Goal: Information Seeking & Learning: Find specific page/section

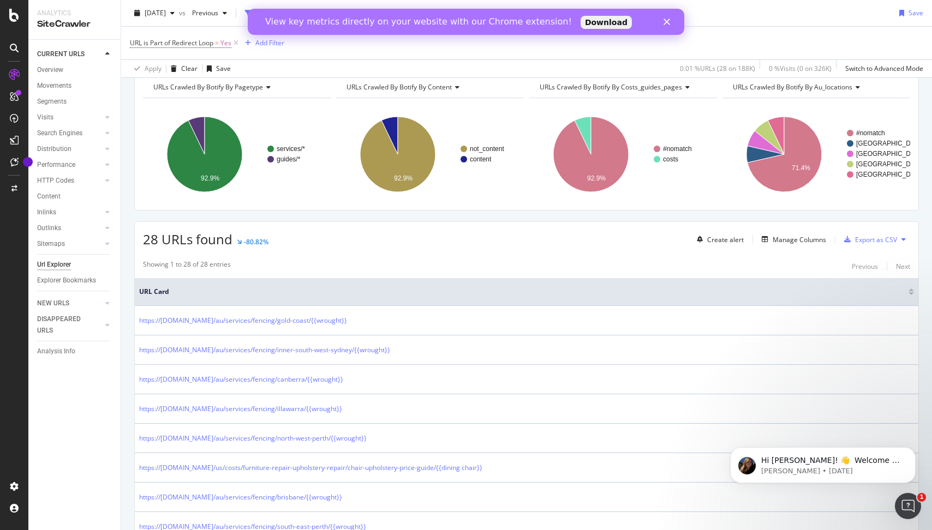
scroll to position [73, 0]
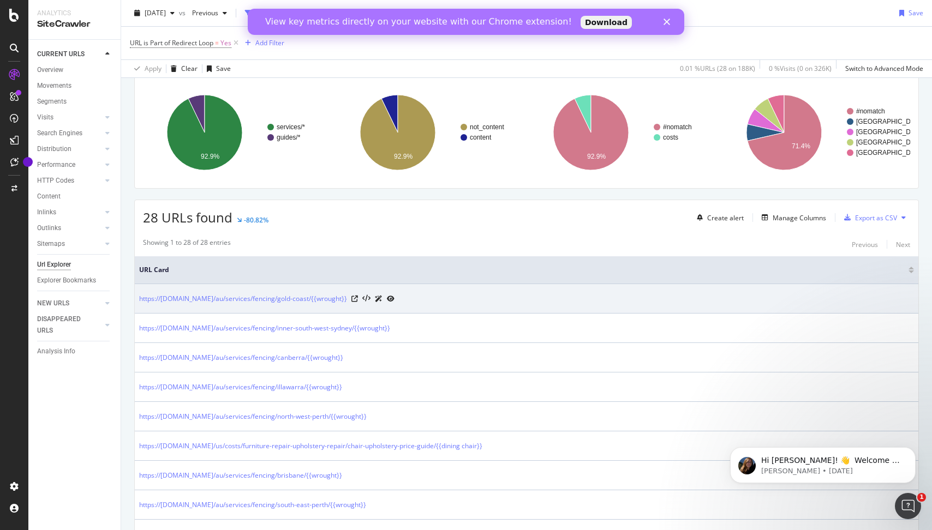
click at [599, 302] on div "https://[DOMAIN_NAME]/au/services/fencing/gold-coast/{{wrought}}" at bounding box center [526, 298] width 775 height 11
click at [605, 298] on div "https://[DOMAIN_NAME]/au/services/fencing/gold-coast/{{wrought}}" at bounding box center [526, 298] width 775 height 11
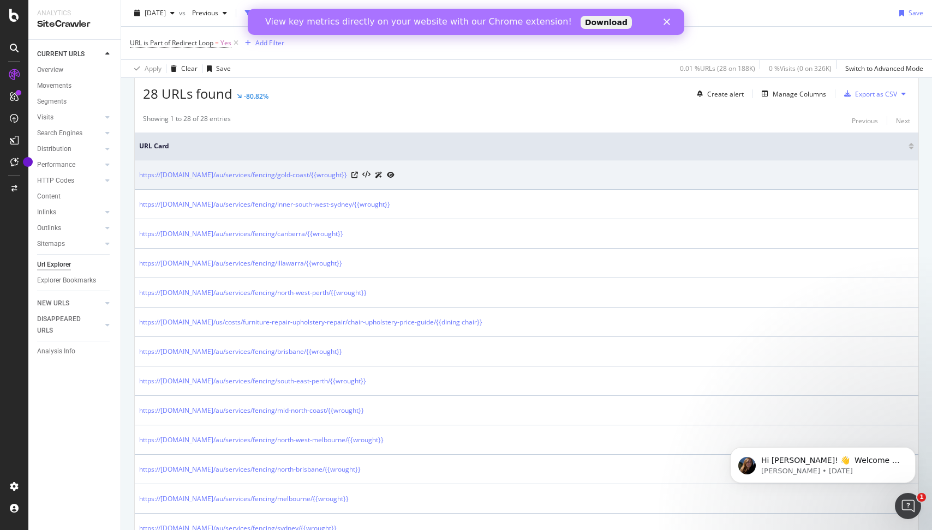
scroll to position [0, 0]
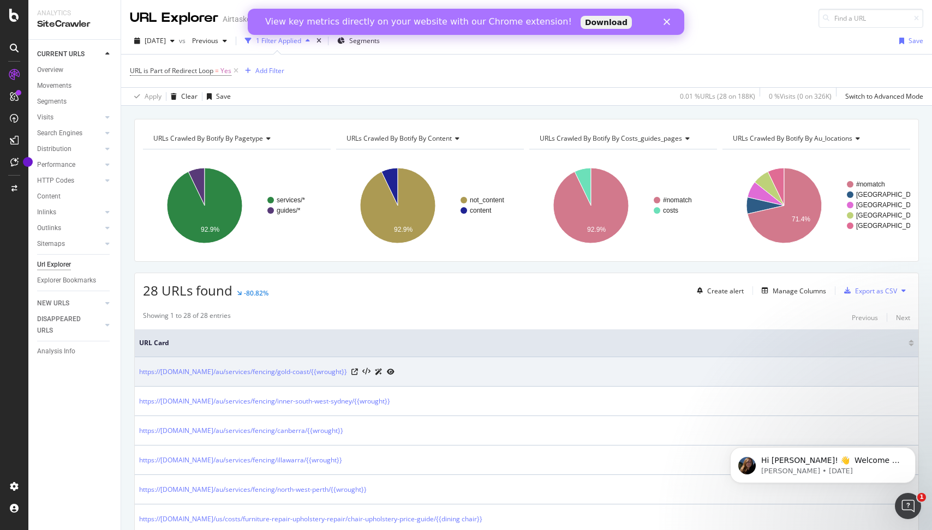
click at [565, 364] on td "https://[DOMAIN_NAME]/au/services/fencing/gold-coast/{{wrought}}" at bounding box center [526, 371] width 783 height 29
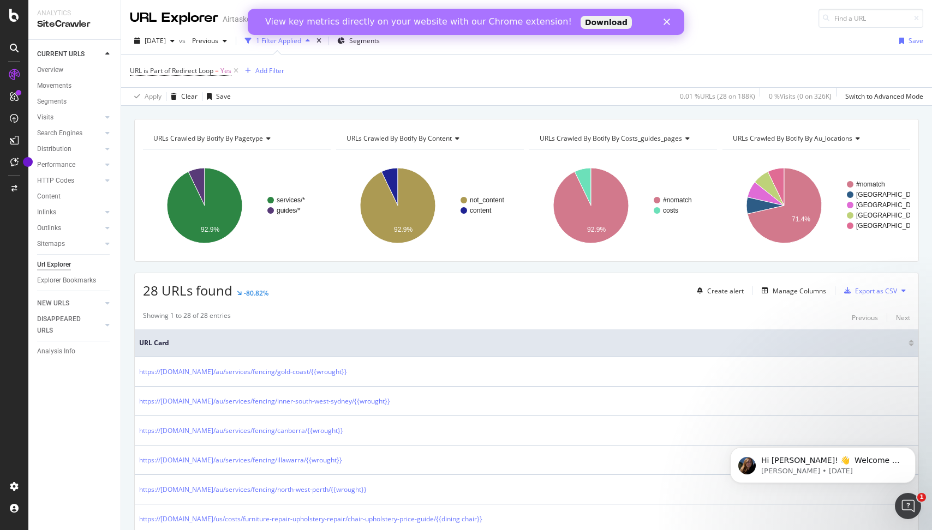
click at [568, 354] on th "URL Card" at bounding box center [526, 344] width 783 height 28
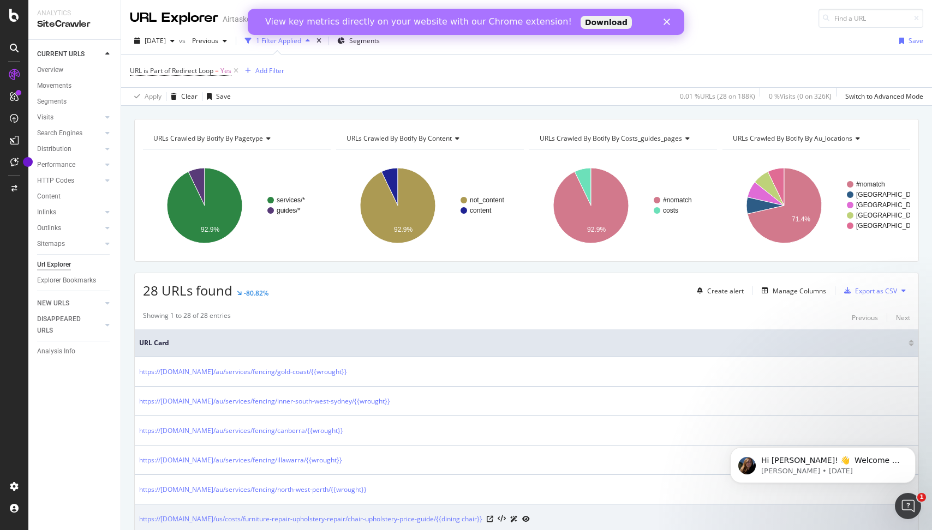
scroll to position [107, 0]
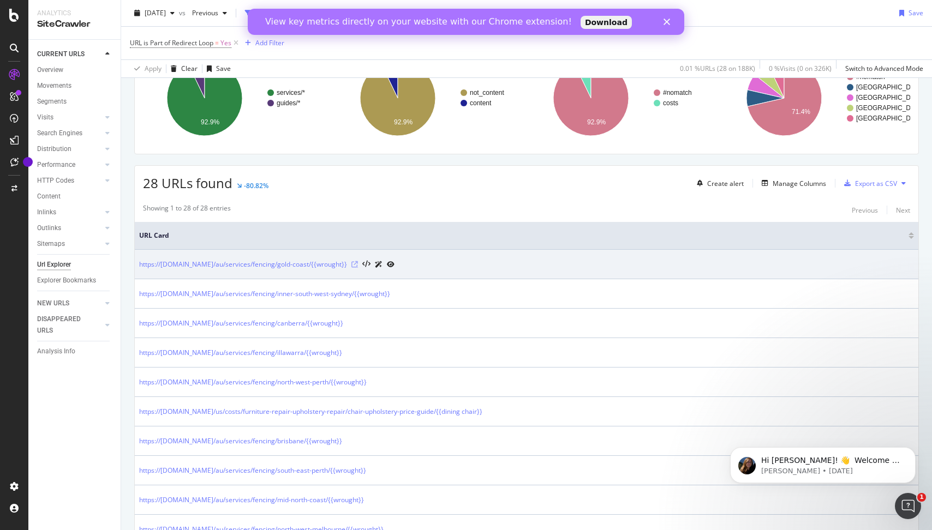
click at [358, 266] on icon at bounding box center [354, 264] width 7 height 7
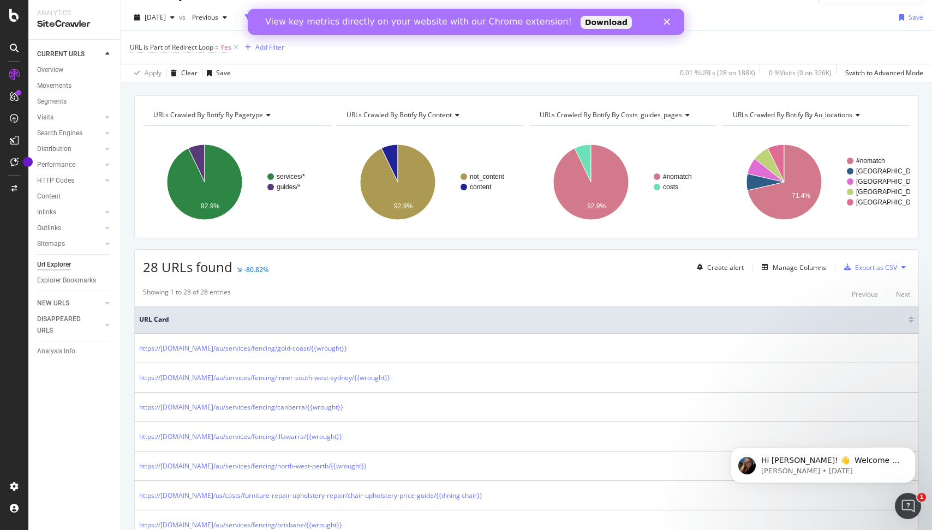
scroll to position [33, 0]
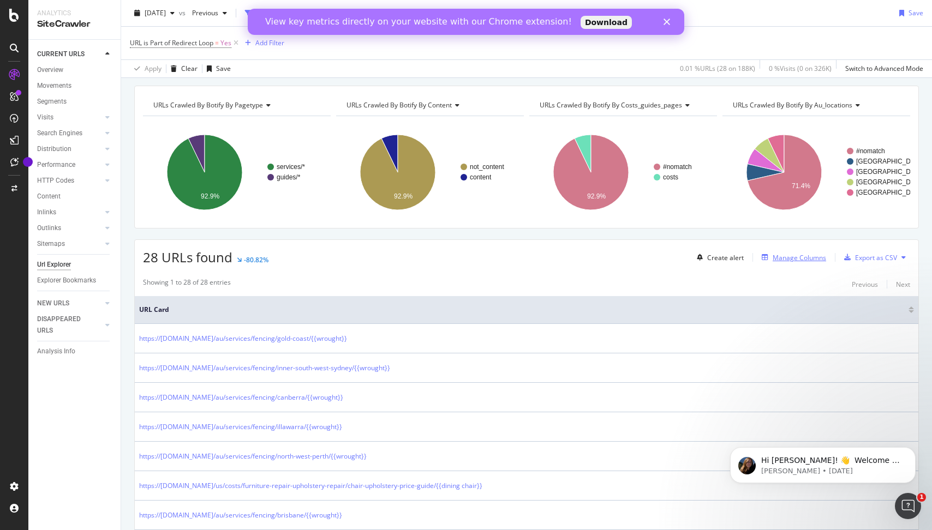
click at [795, 254] on div "Manage Columns" at bounding box center [799, 257] width 53 height 9
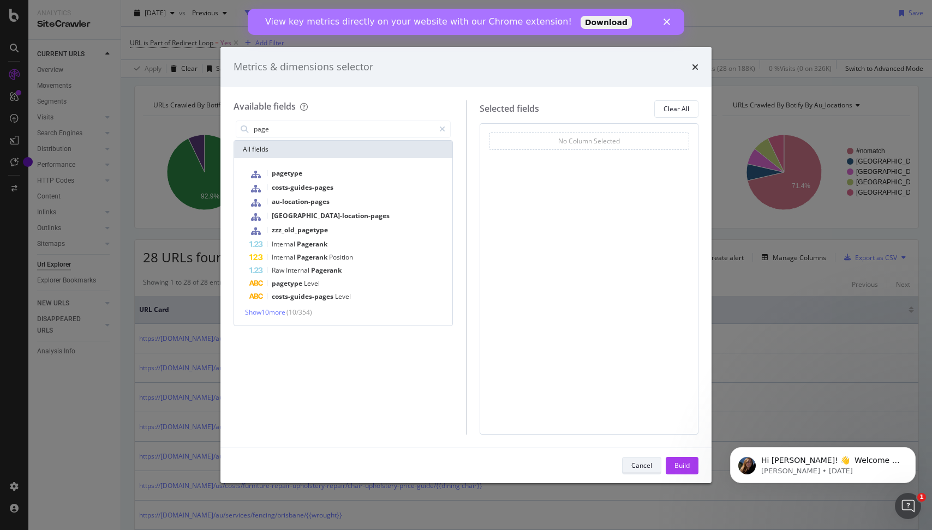
type input "page"
click at [639, 469] on div "Cancel" at bounding box center [641, 465] width 21 height 9
